Goal: Task Accomplishment & Management: Manage account settings

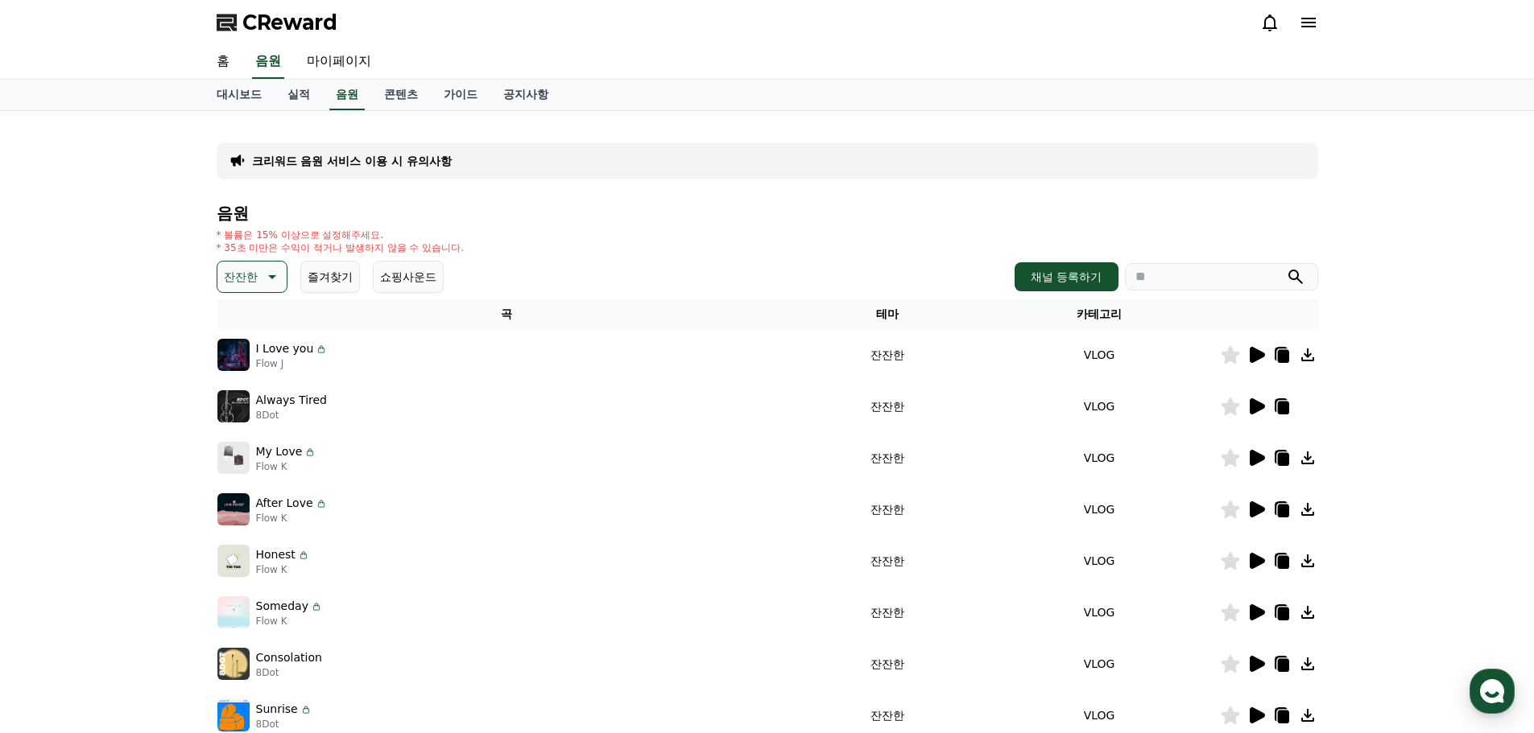
click at [75, 186] on div "크리워드 음원 서비스 이용 시 유의사항 음원 * 볼륨은 15% 이상으로 설정해주세요. * 35초 미만은 수익이 적거나 발생하지 않을 수 있습니…" at bounding box center [767, 448] width 1534 height 675
click at [313, 60] on link "마이페이지" at bounding box center [339, 62] width 90 height 34
select select "**********"
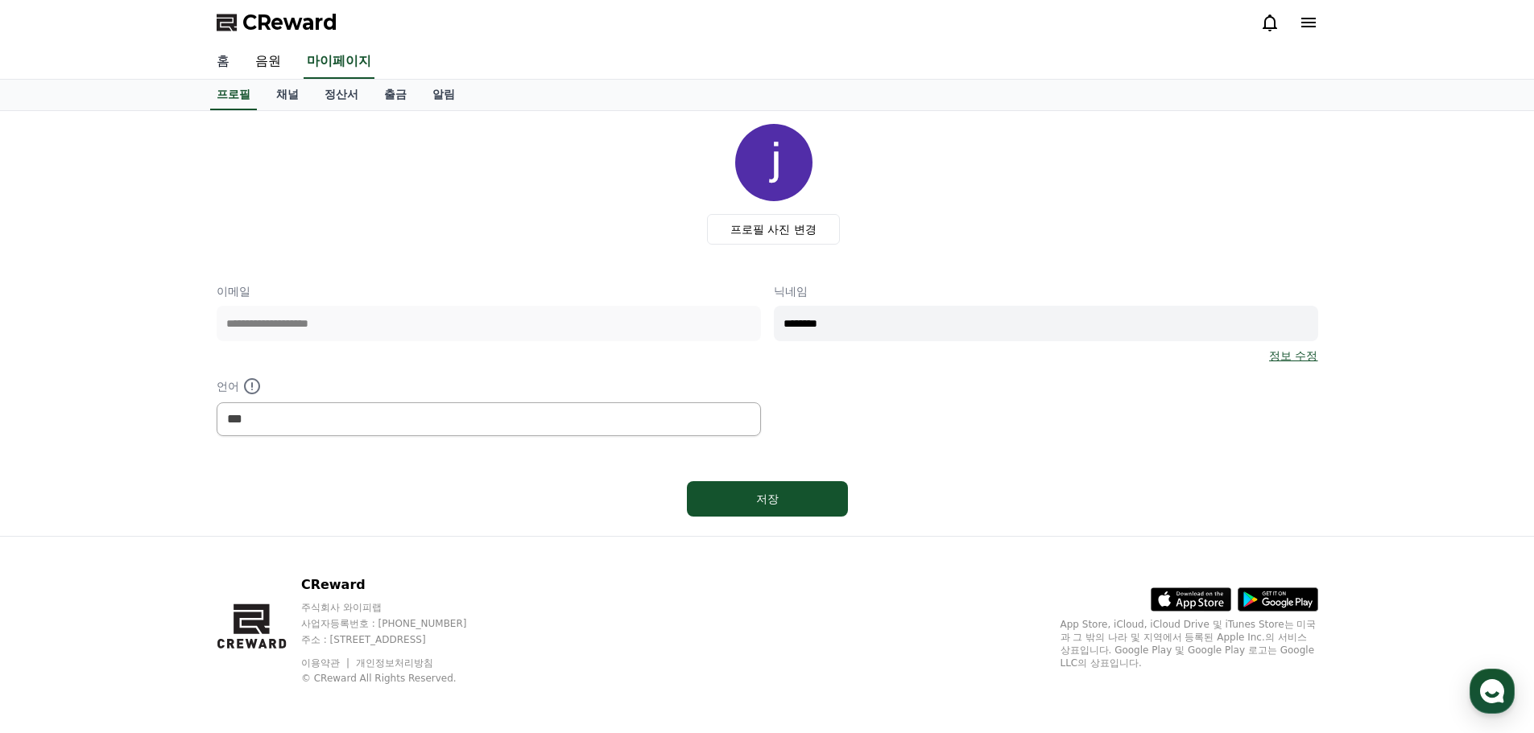
click at [225, 64] on link "홈" at bounding box center [223, 62] width 39 height 34
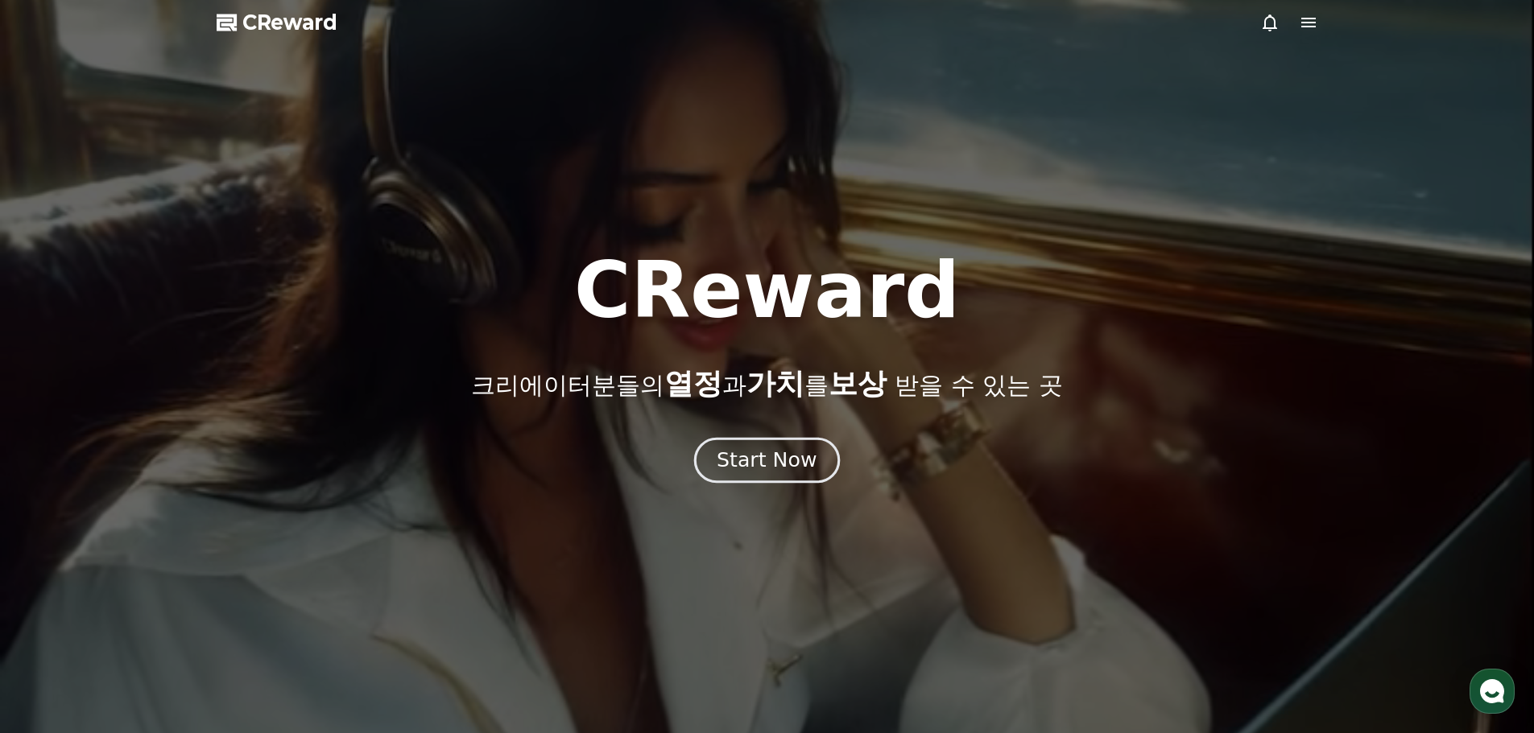
click at [795, 465] on div "Start Now" at bounding box center [766, 460] width 100 height 27
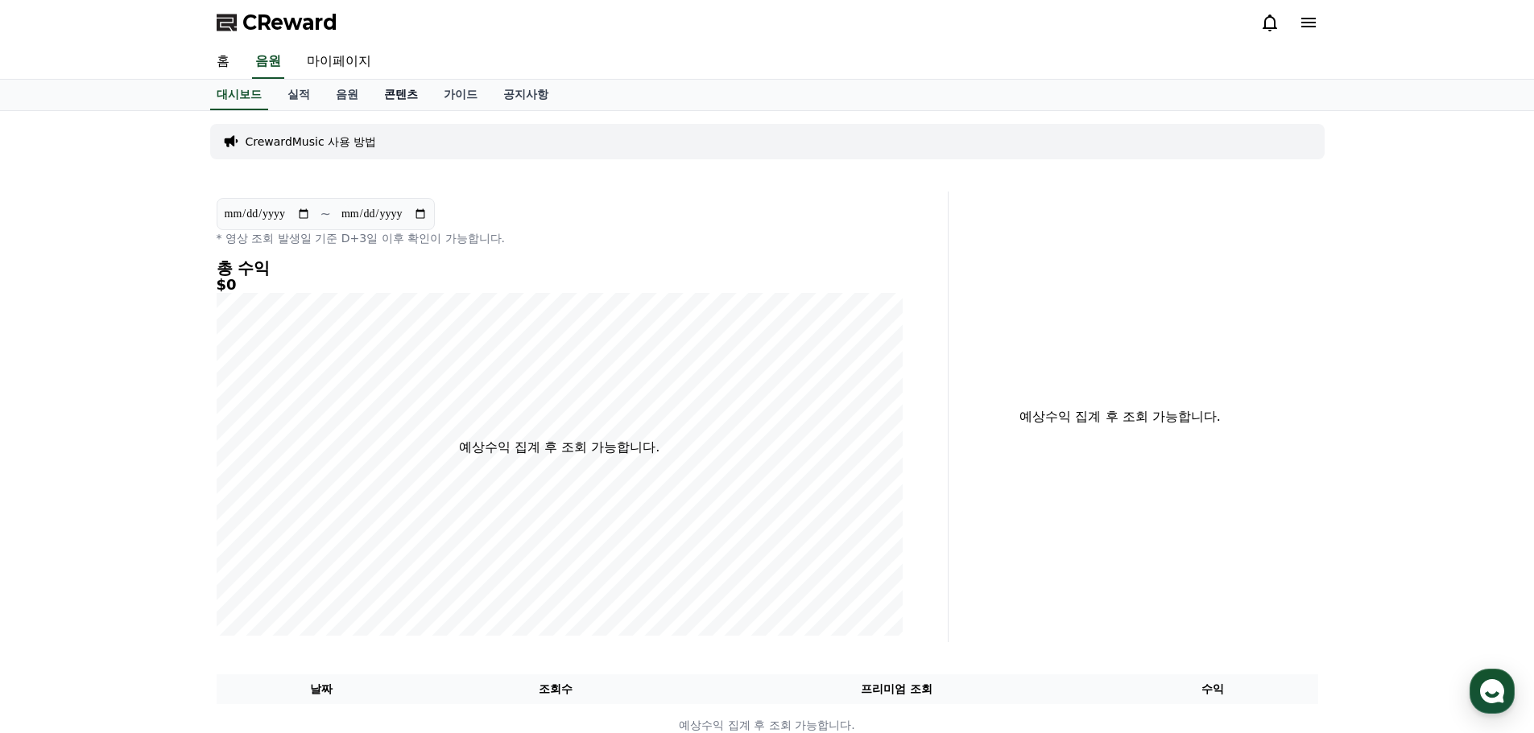
click at [414, 98] on link "콘텐츠" at bounding box center [401, 95] width 60 height 31
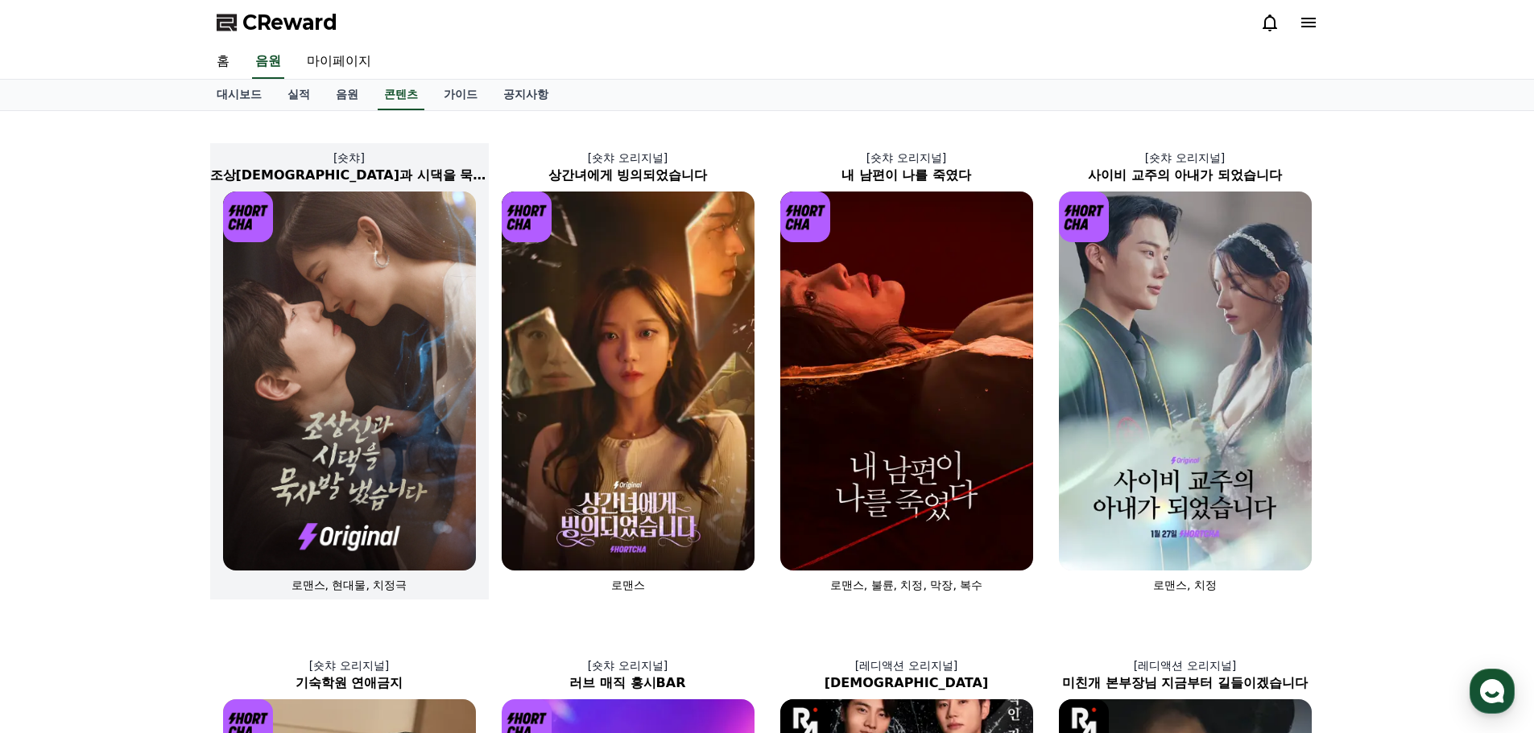
click at [453, 481] on img at bounding box center [349, 381] width 253 height 379
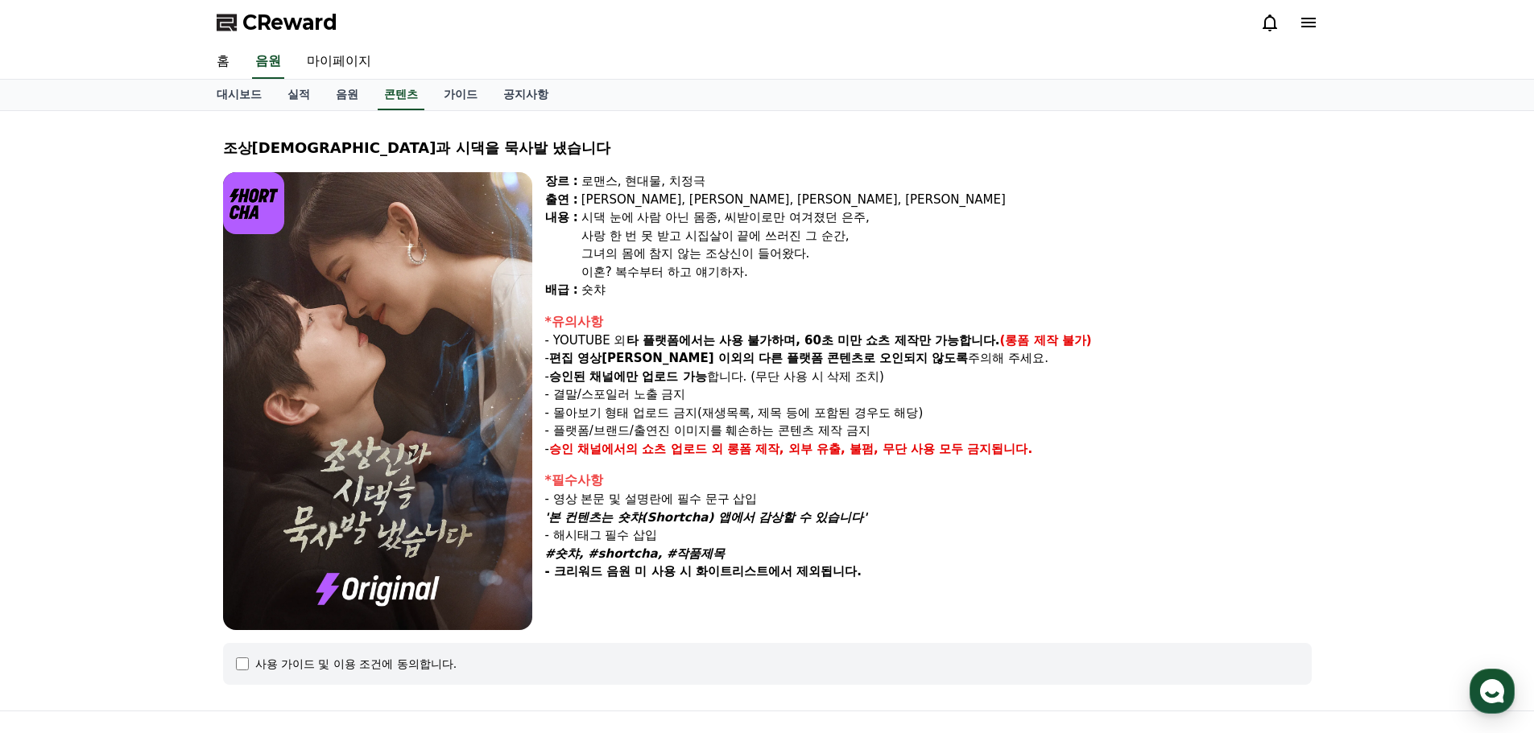
select select
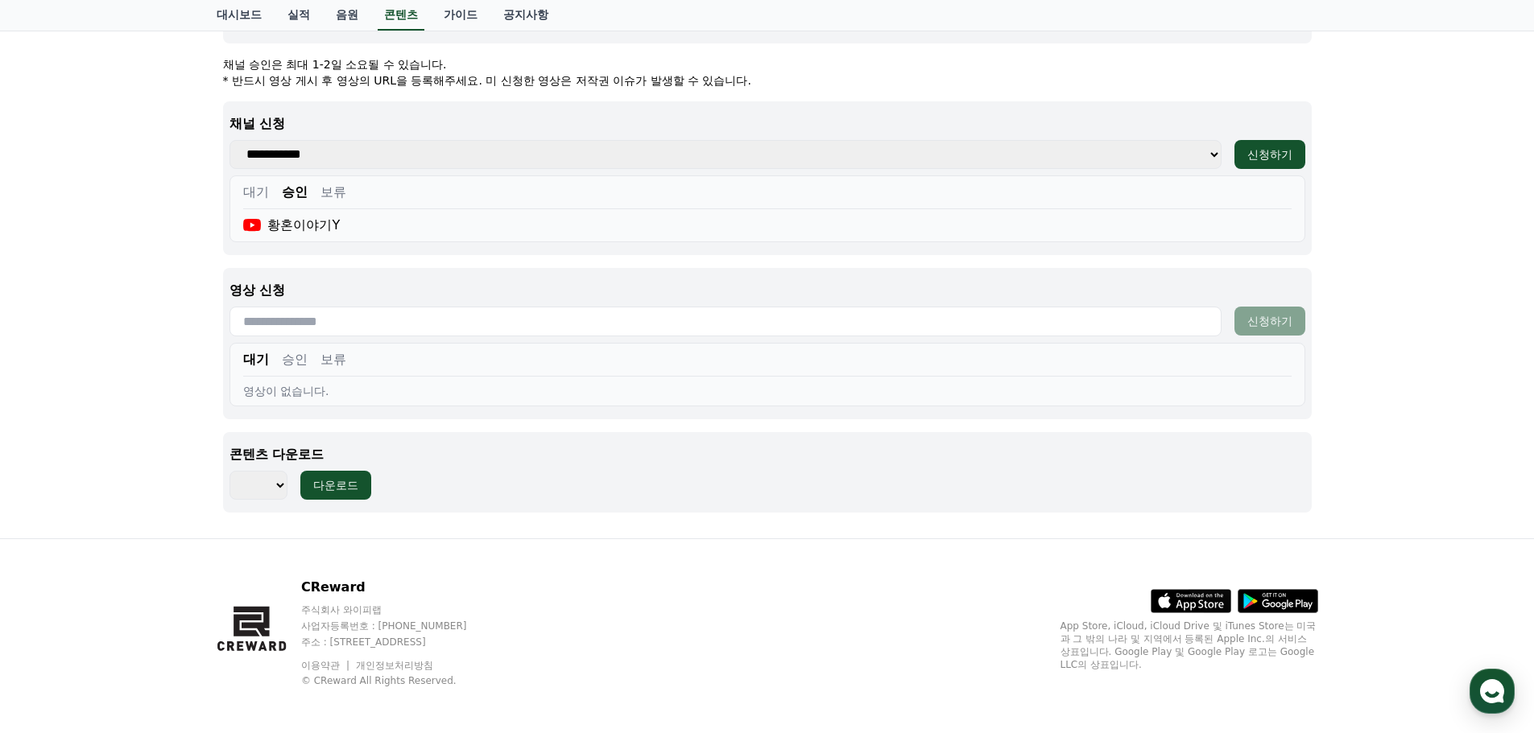
scroll to position [644, 0]
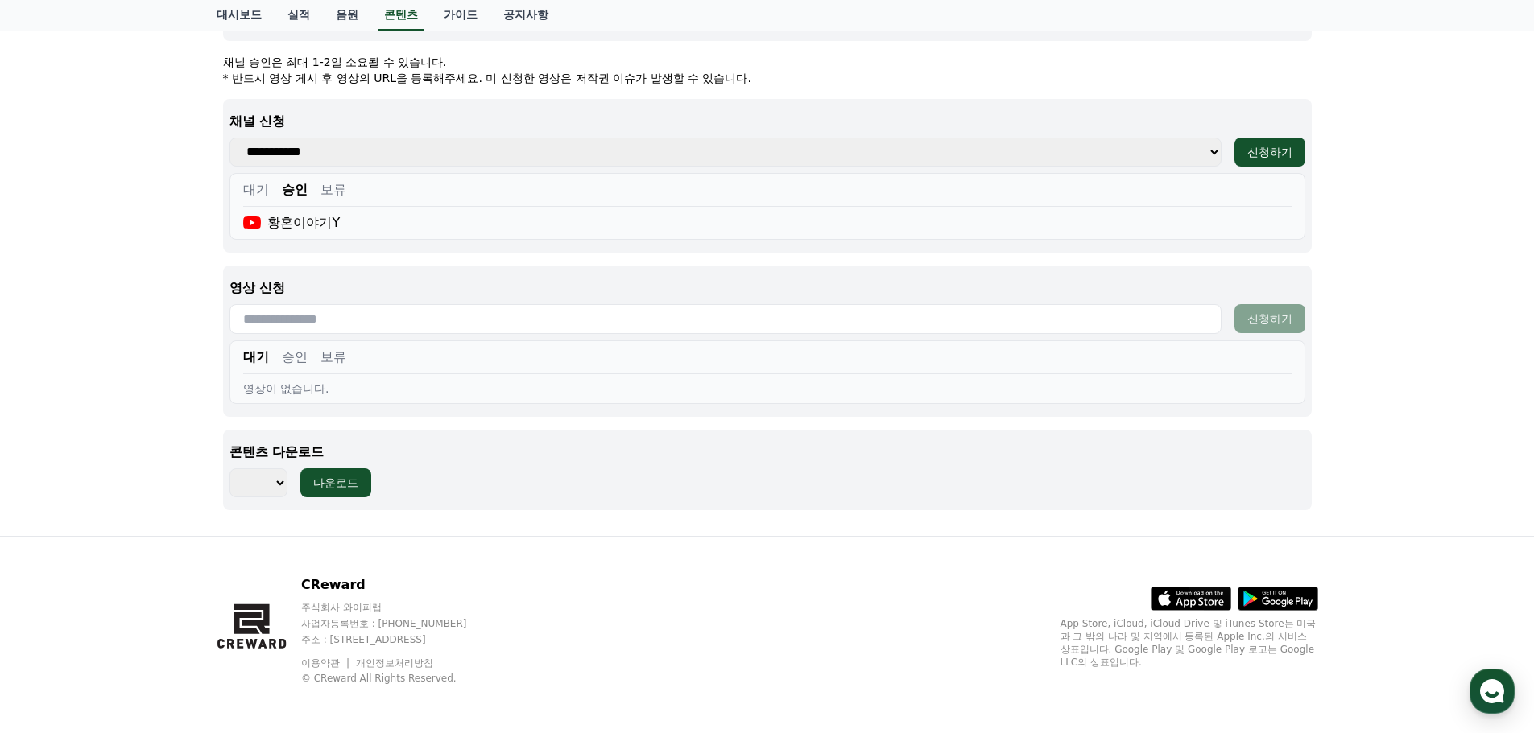
click at [506, 321] on input "text" at bounding box center [725, 319] width 992 height 30
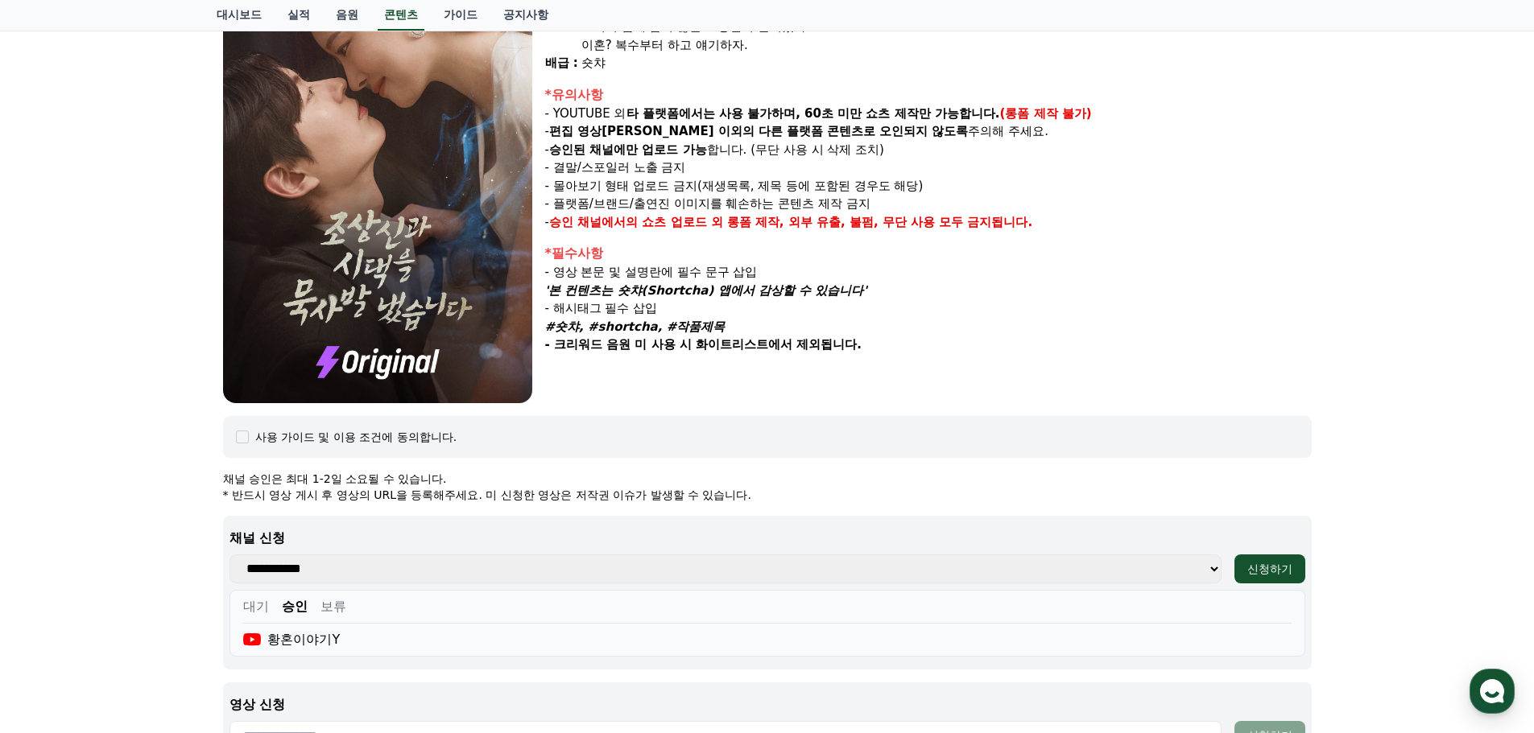
scroll to position [81, 0]
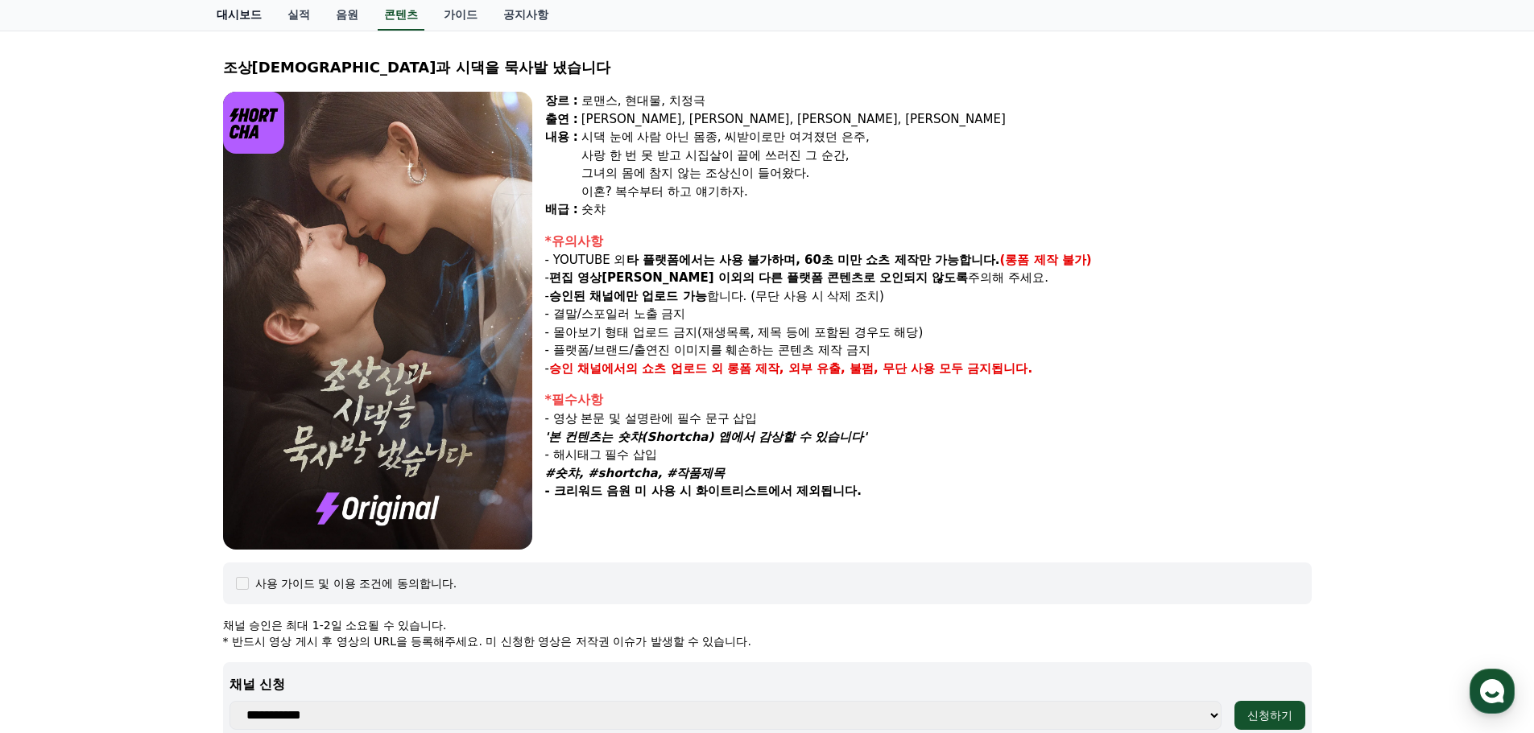
click at [251, 14] on link "대시보드" at bounding box center [239, 15] width 71 height 31
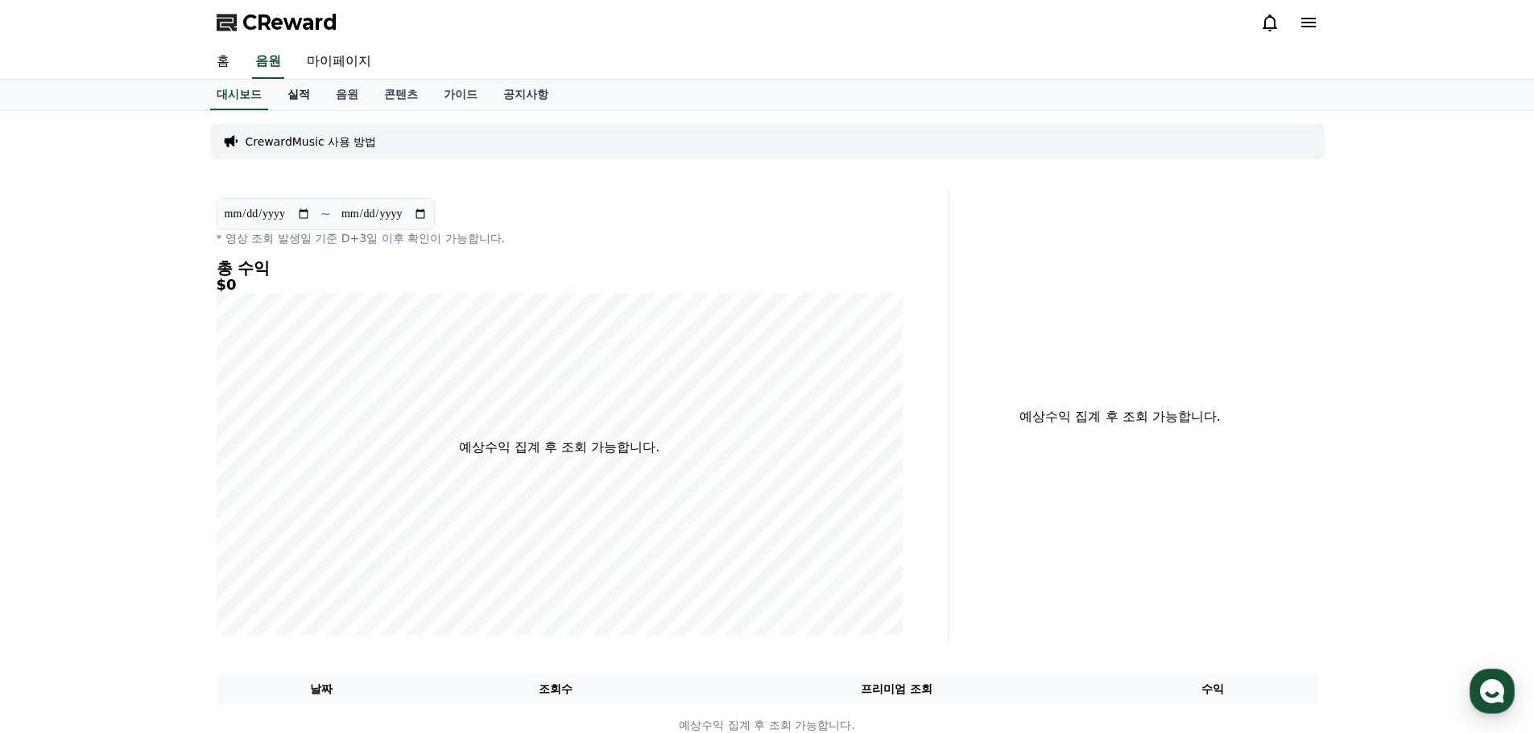
click at [304, 87] on link "실적" at bounding box center [299, 95] width 48 height 31
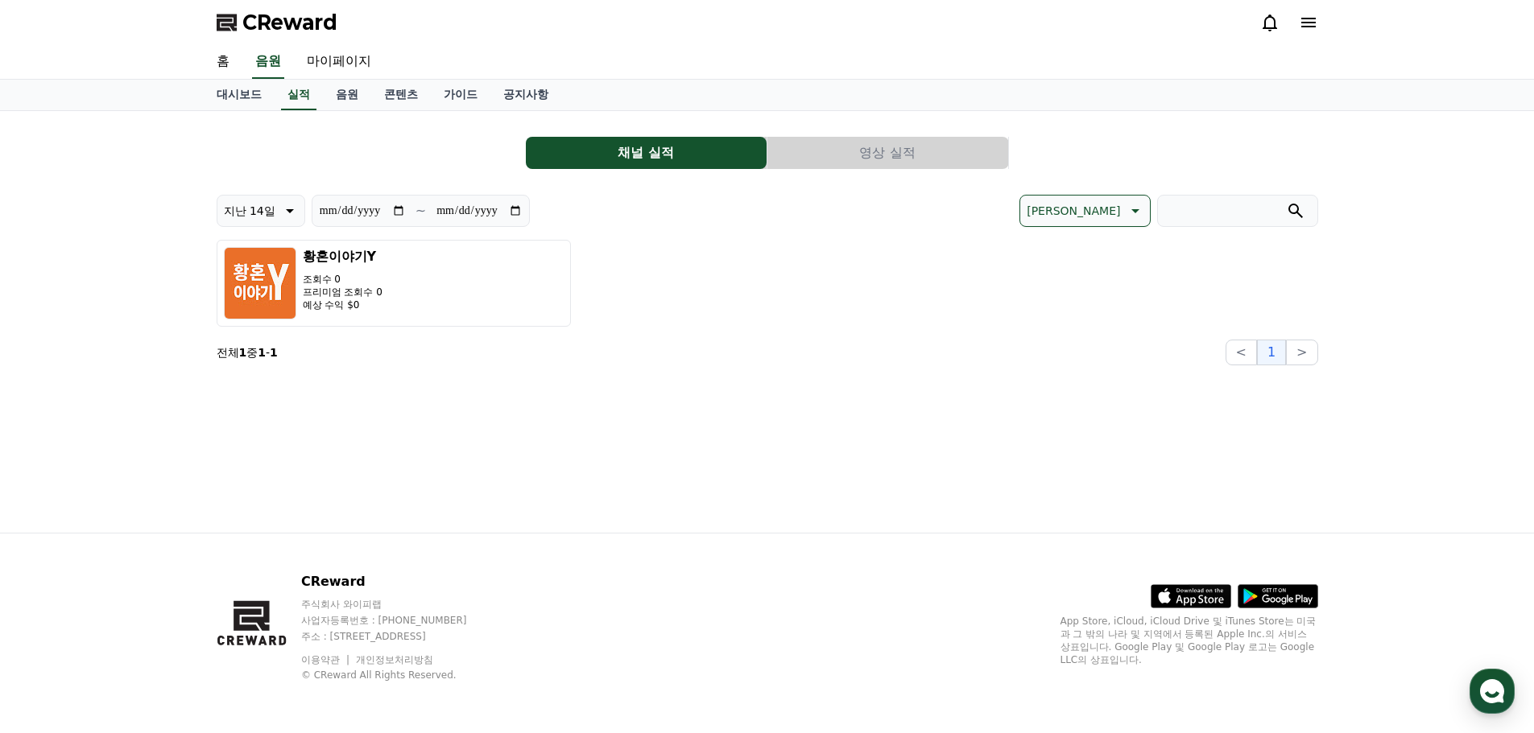
click at [891, 150] on button "영상 실적" at bounding box center [887, 153] width 241 height 32
